Goal: Task Accomplishment & Management: Manage account settings

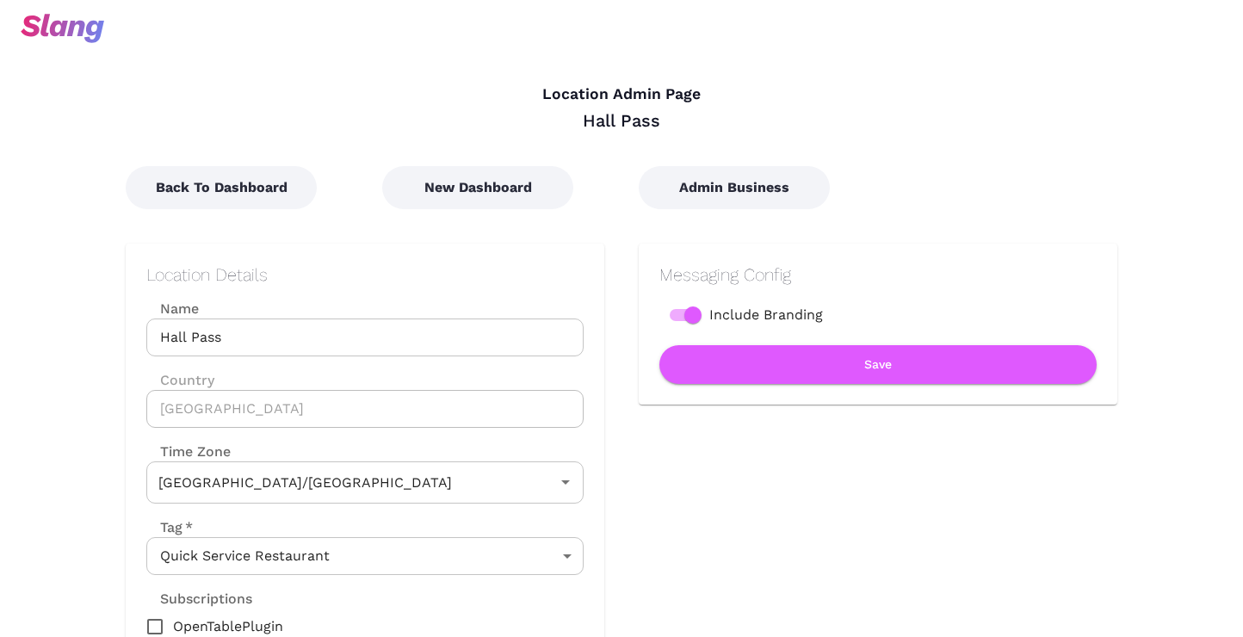
click at [197, 338] on input "Hall Pass" at bounding box center [364, 338] width 437 height 38
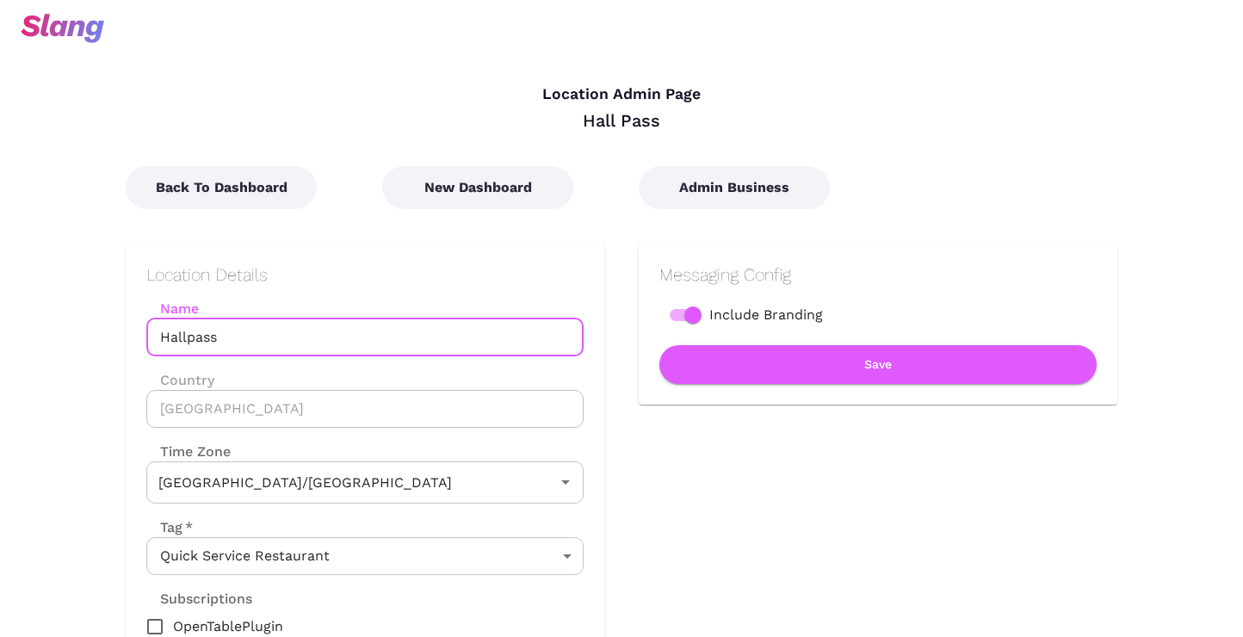
click at [674, 463] on div "Messaging Config Include Branding Save" at bounding box center [860, 463] width 513 height 509
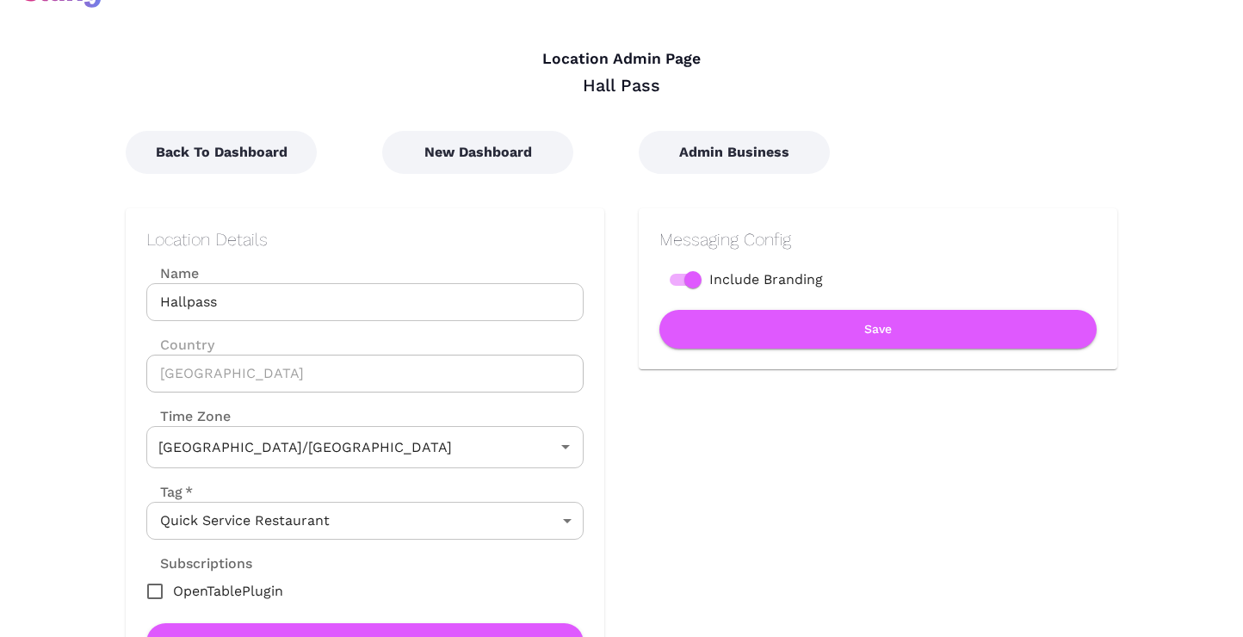
scroll to position [46, 0]
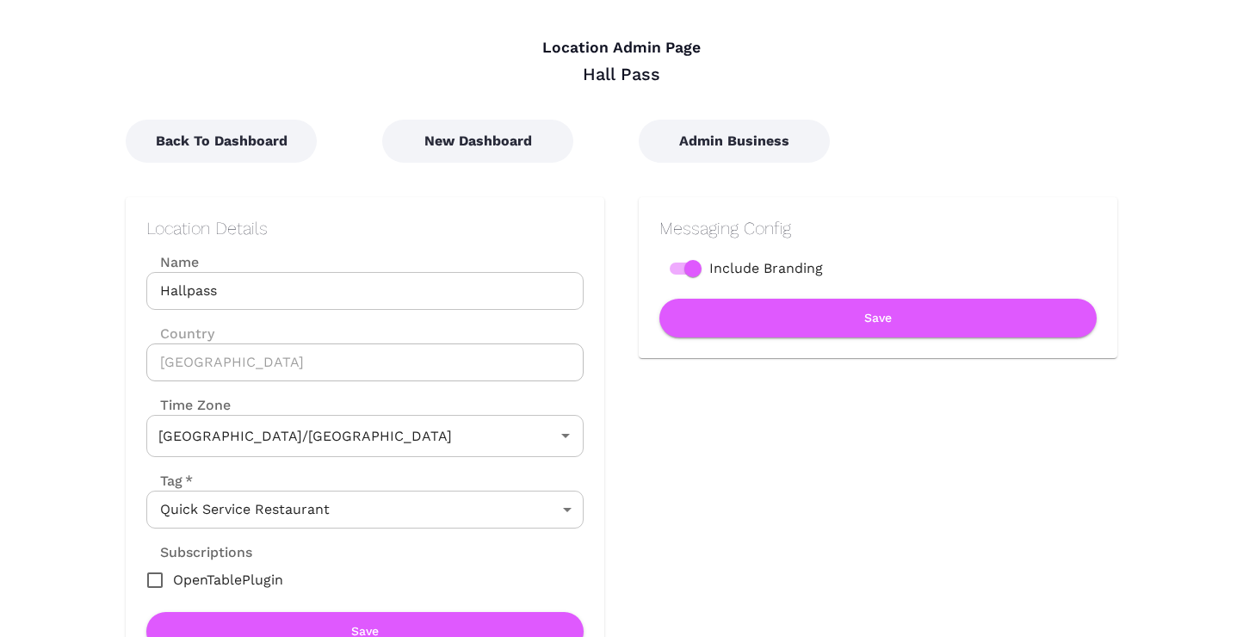
click at [194, 289] on input "Hallpass" at bounding box center [364, 291] width 437 height 38
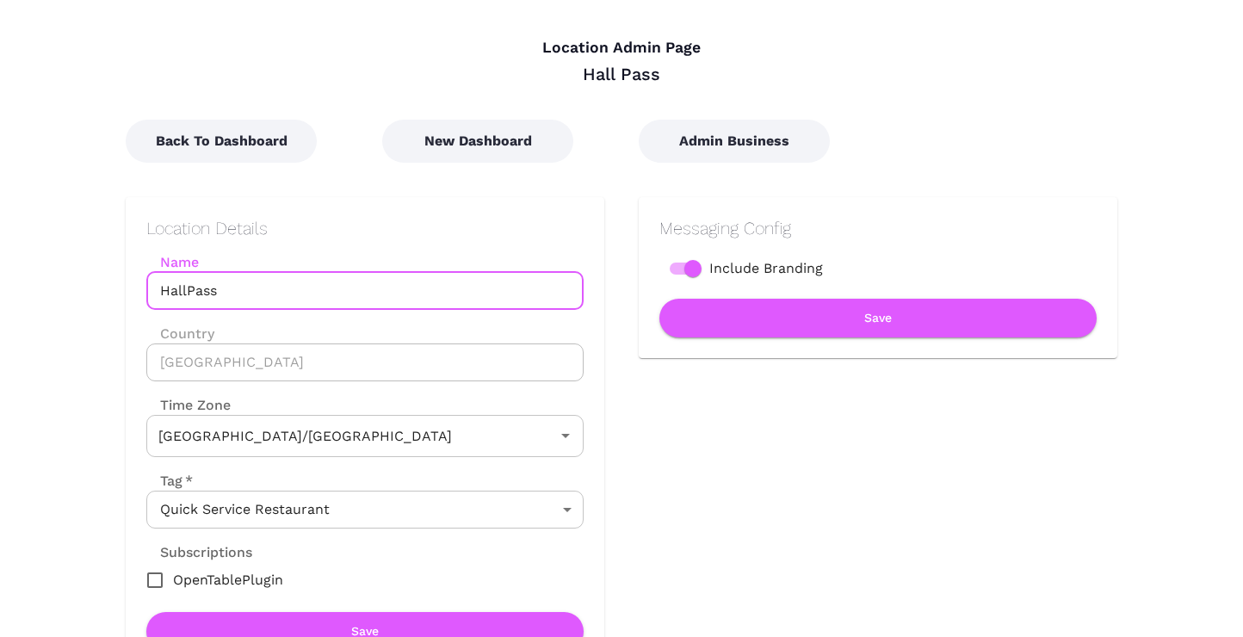
type input "HallPass"
click at [663, 444] on div "Messaging Config Include Branding Save" at bounding box center [860, 417] width 513 height 509
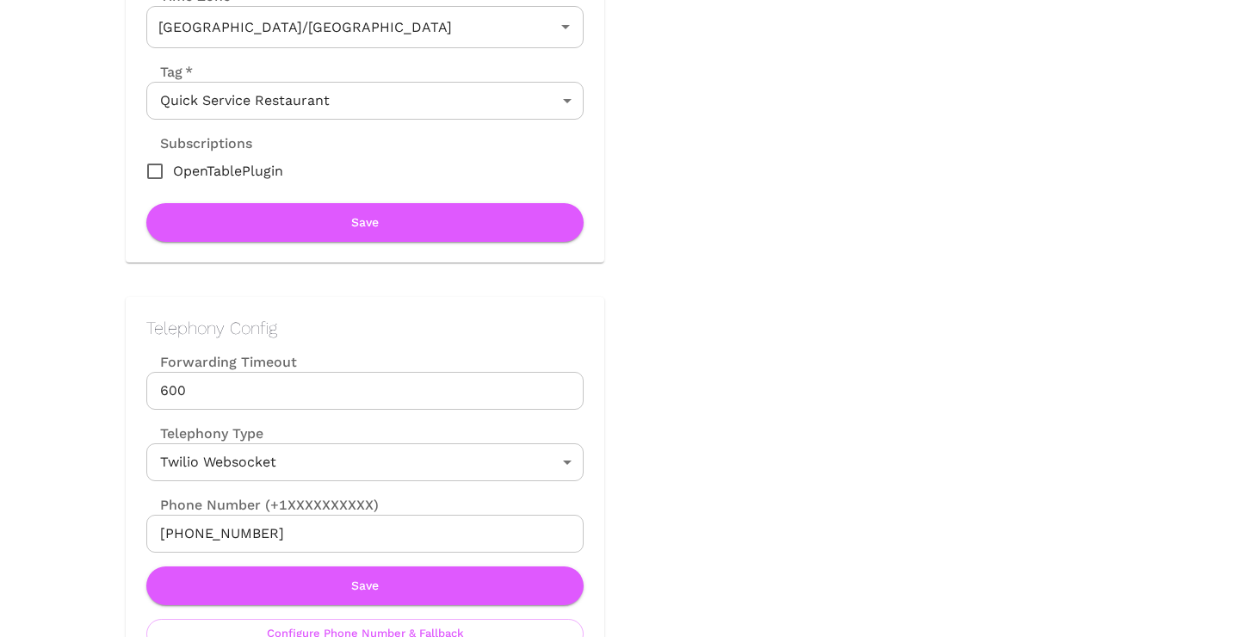
scroll to position [412, 0]
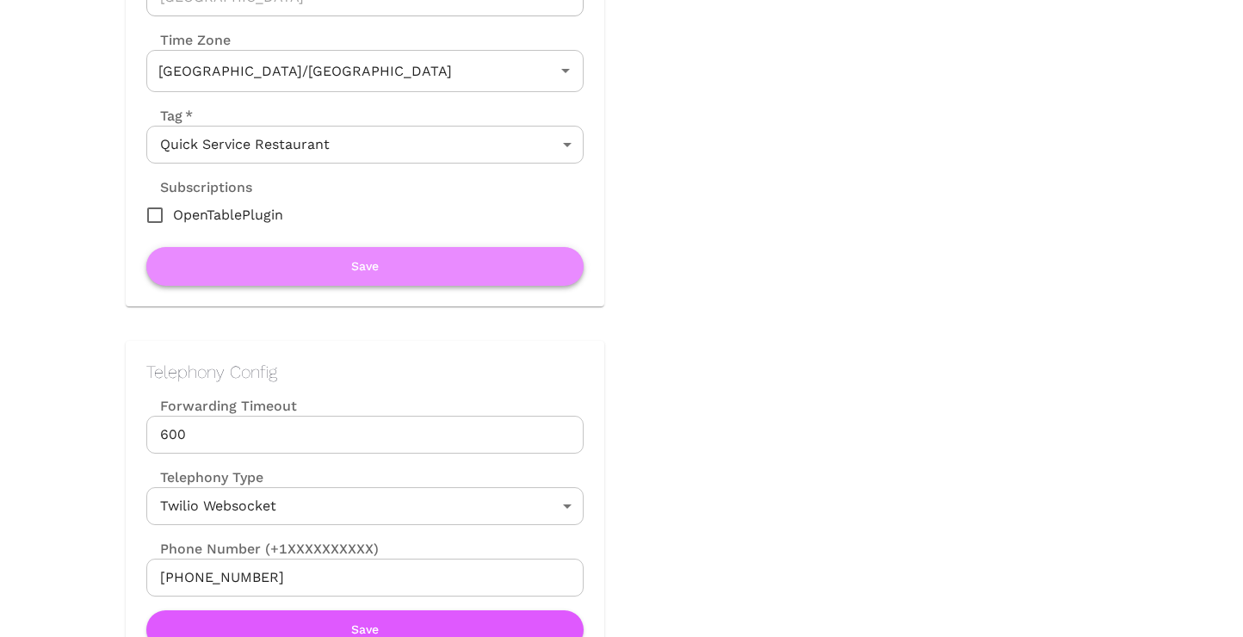
click at [426, 275] on button "Save" at bounding box center [364, 266] width 437 height 39
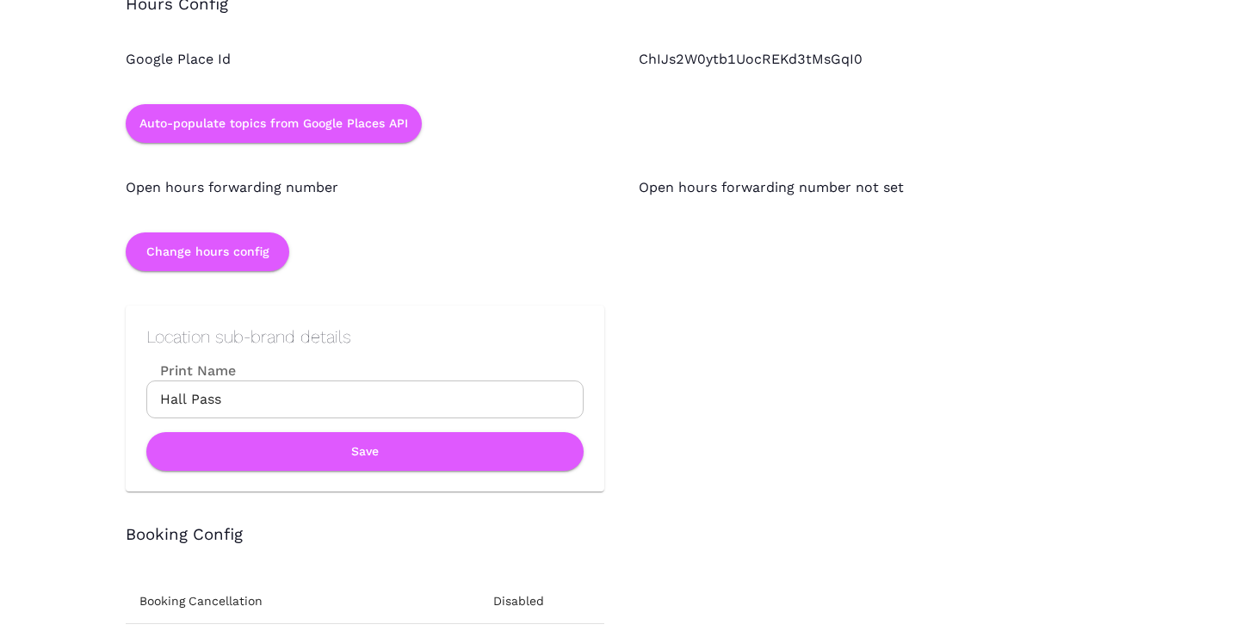
scroll to position [1567, 0]
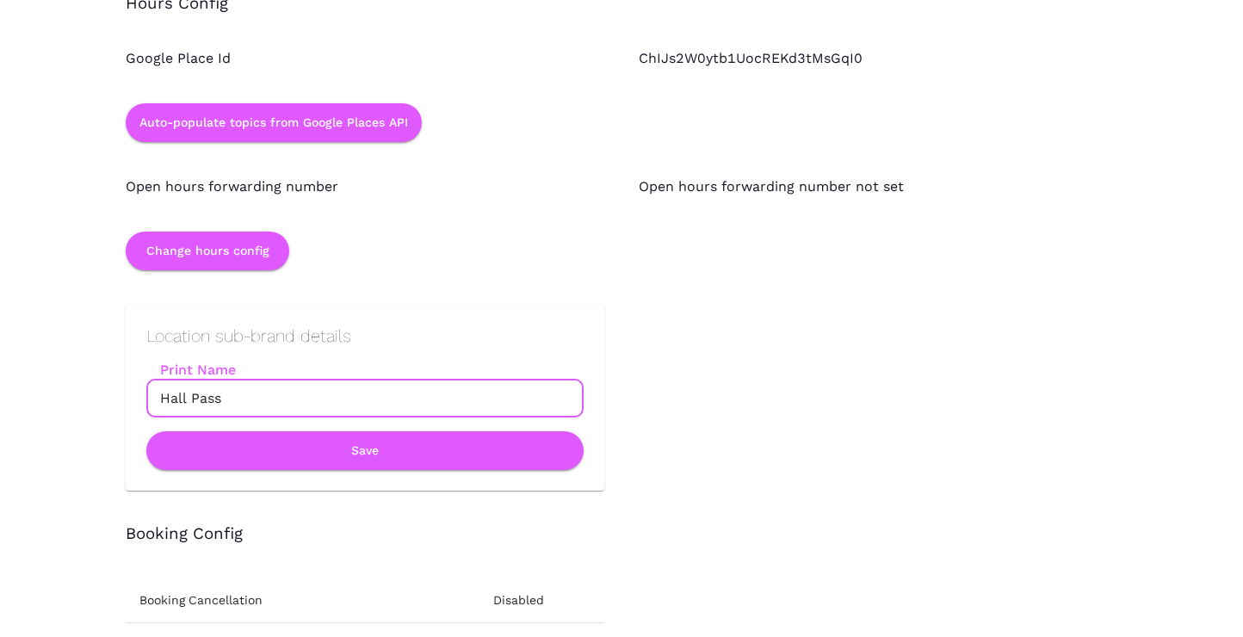
click at [190, 396] on input "Hall Pass" at bounding box center [364, 399] width 437 height 38
type input "HallPass"
click at [419, 461] on button "Save" at bounding box center [364, 450] width 437 height 39
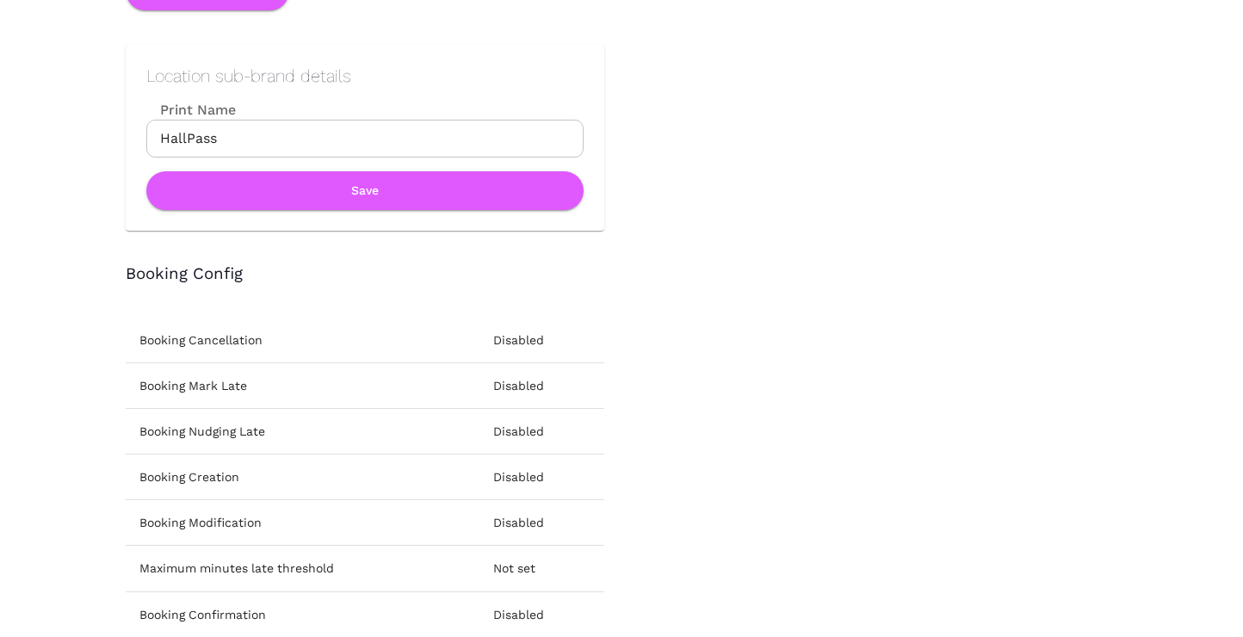
scroll to position [1828, 0]
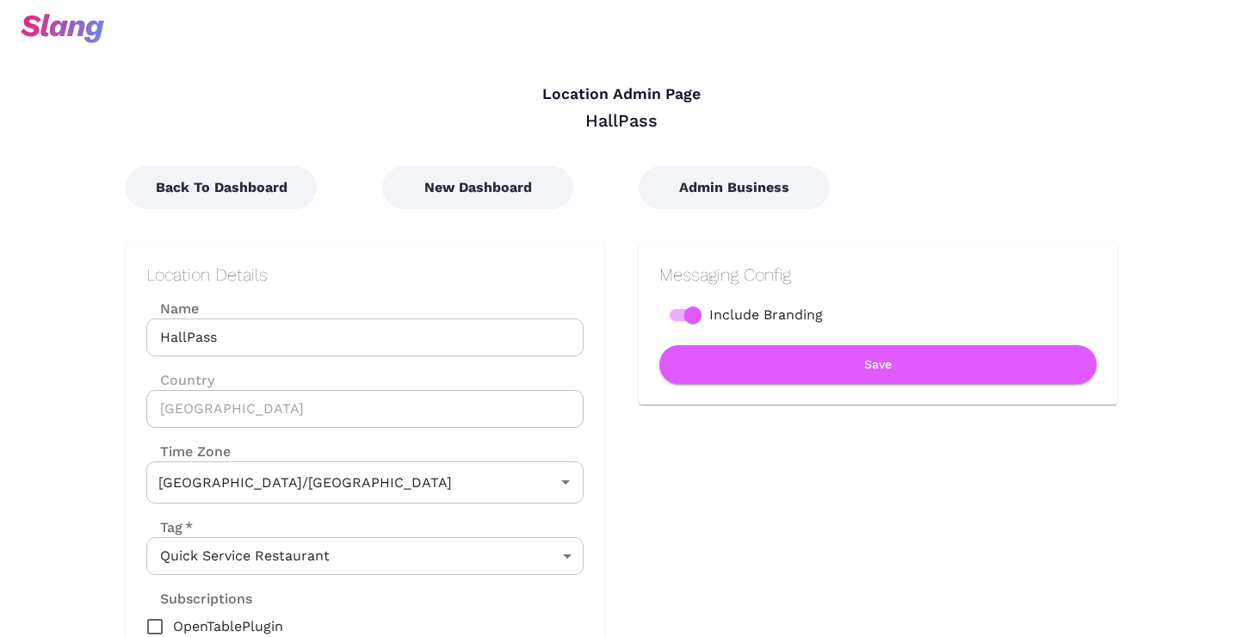
click at [696, 316] on input "Include Branding" at bounding box center [693, 315] width 98 height 33
checkbox input "false"
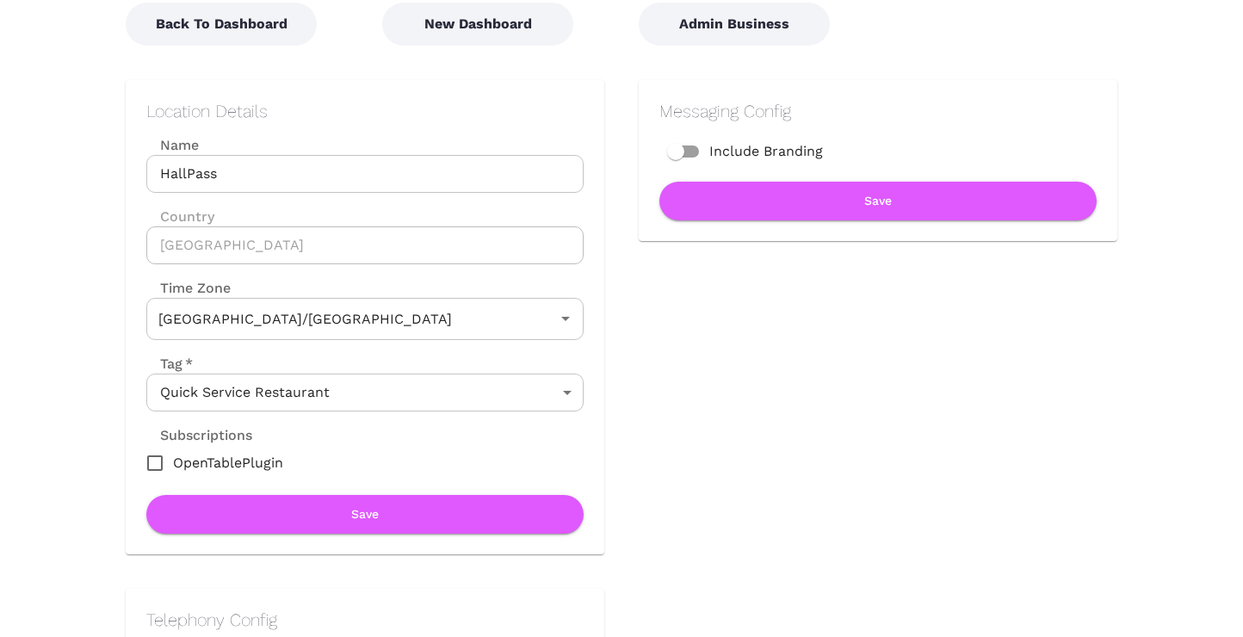
scroll to position [155, 0]
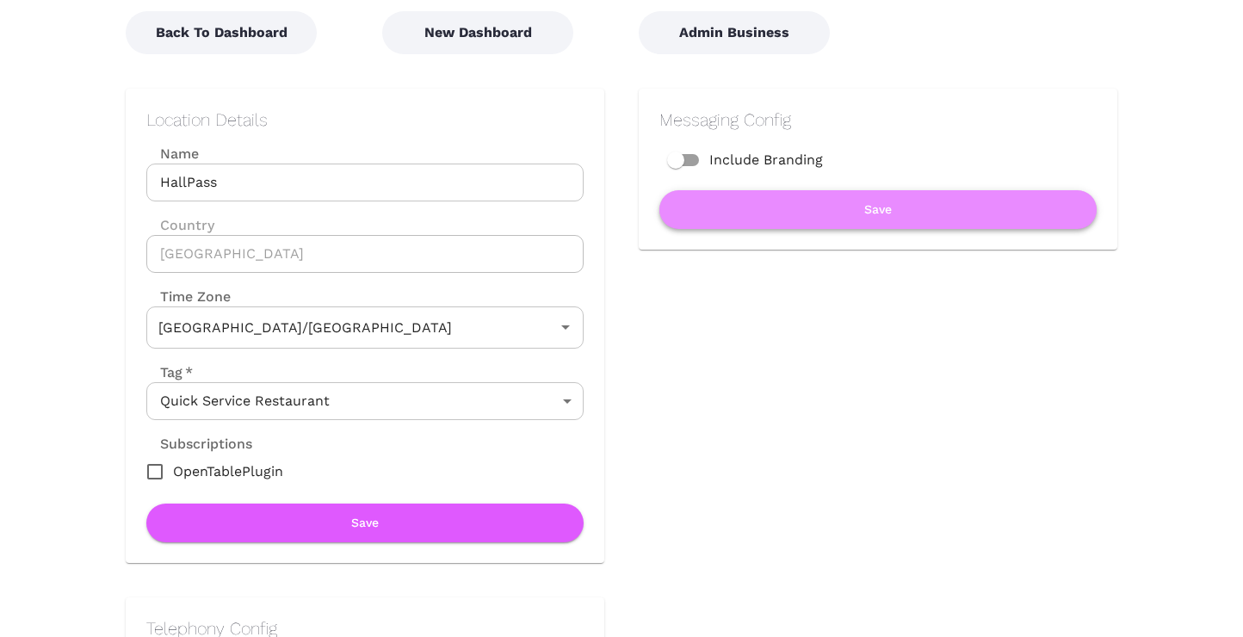
click at [840, 218] on button "Save" at bounding box center [877, 209] width 437 height 39
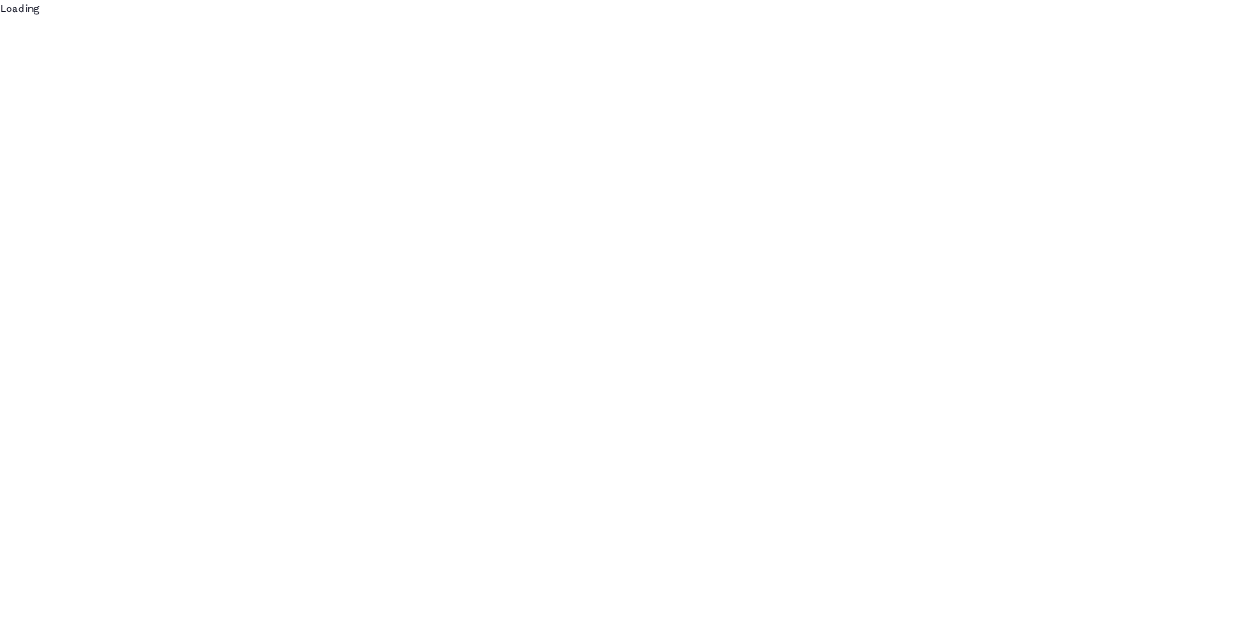
scroll to position [0, 0]
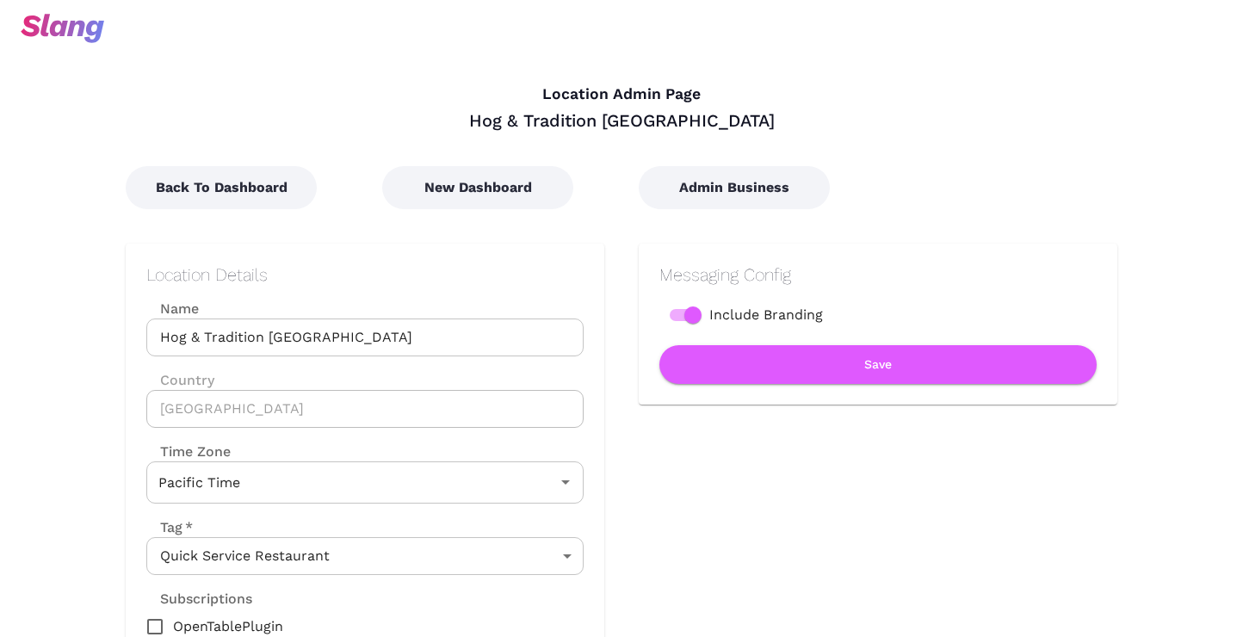
click at [695, 316] on input "Include Branding" at bounding box center [693, 315] width 98 height 33
checkbox input "false"
click at [727, 360] on button "Save" at bounding box center [877, 364] width 437 height 39
type input "Pacific Time"
click at [695, 319] on input "Include Branding" at bounding box center [693, 315] width 98 height 33
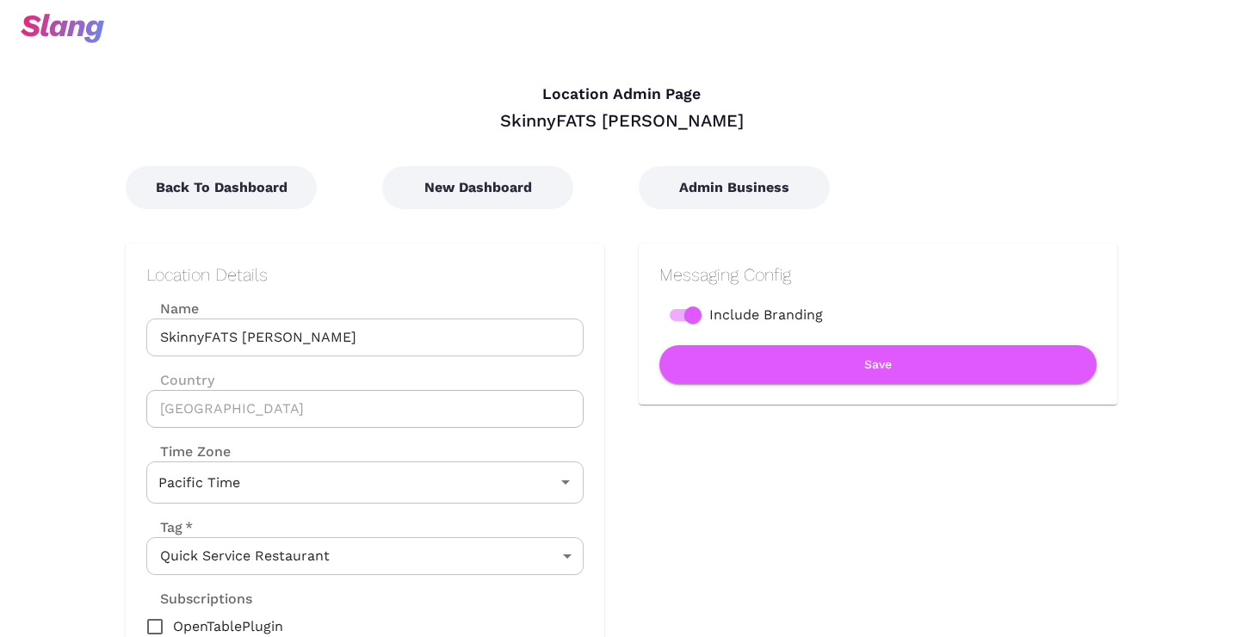
checkbox input "false"
click at [741, 368] on button "Save" at bounding box center [877, 364] width 437 height 39
type input "Pacific Time"
click at [693, 305] on input "Include Branding" at bounding box center [693, 315] width 98 height 33
checkbox input "false"
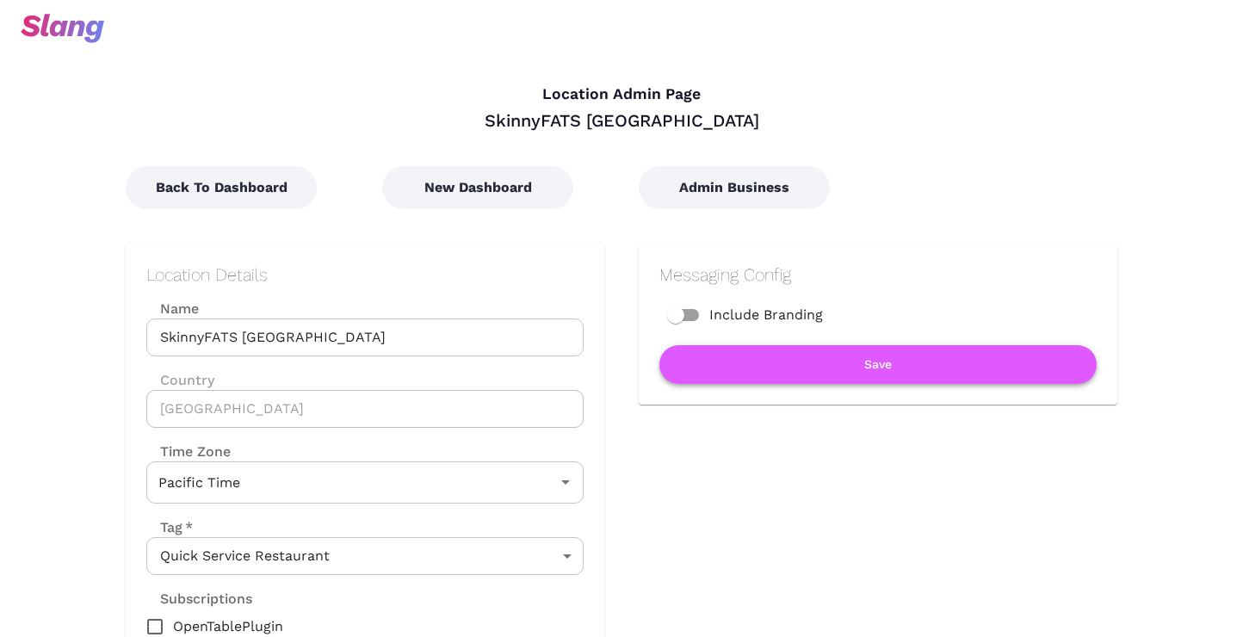
click at [716, 356] on button "Save" at bounding box center [877, 364] width 437 height 39
click at [691, 316] on input "Include Branding" at bounding box center [693, 315] width 98 height 33
checkbox input "false"
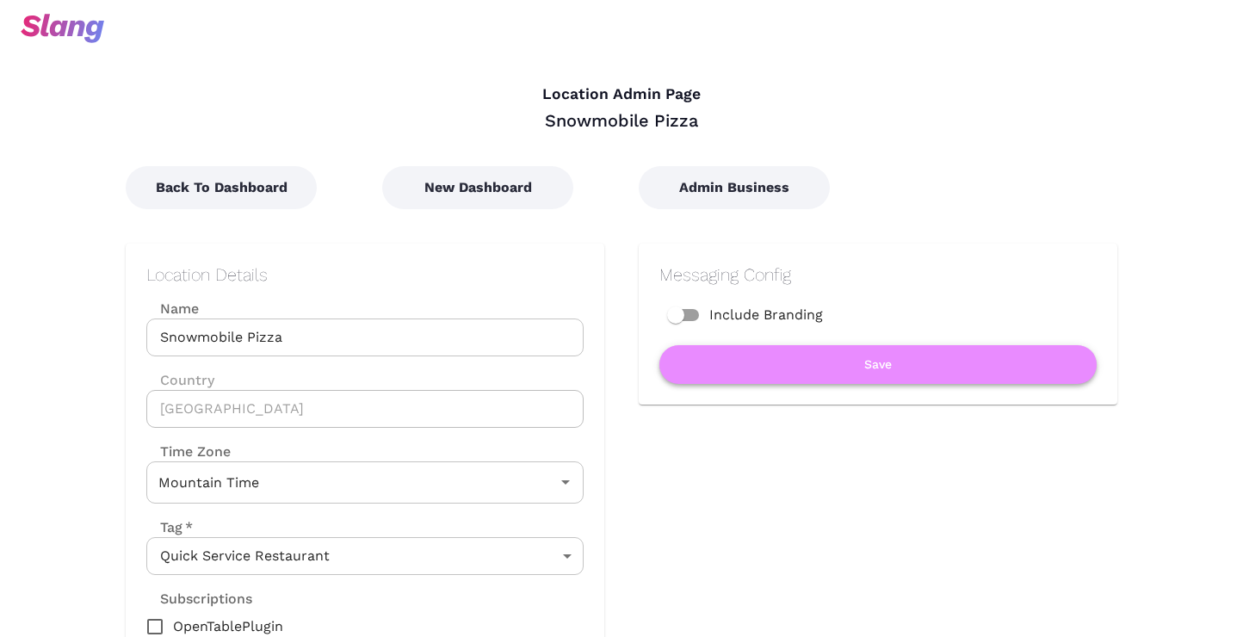
click at [709, 362] on button "Save" at bounding box center [877, 364] width 437 height 39
